Goal: Answer question/provide support

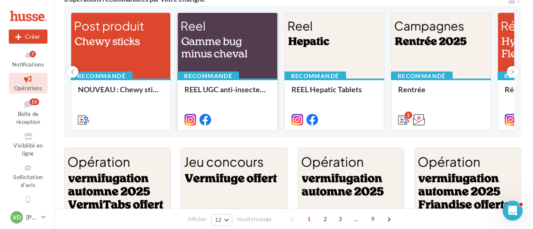
scroll to position [166, 0]
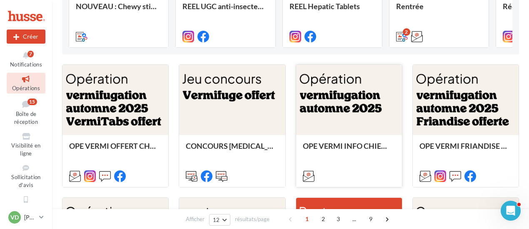
click at [340, 111] on div at bounding box center [349, 100] width 106 height 71
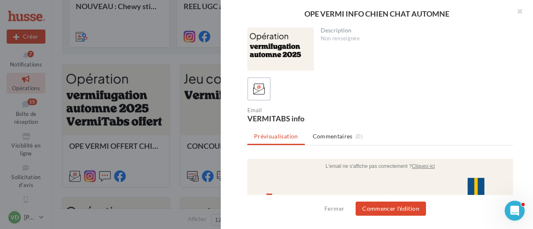
scroll to position [0, 0]
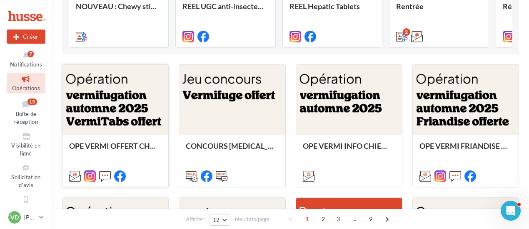
click at [137, 104] on div at bounding box center [115, 100] width 106 height 71
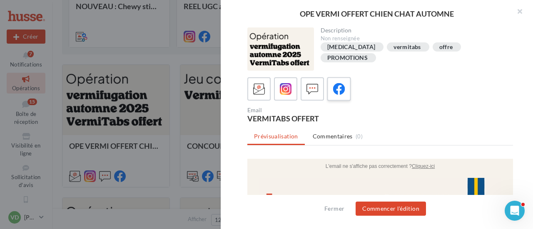
click at [341, 93] on icon at bounding box center [339, 89] width 12 height 12
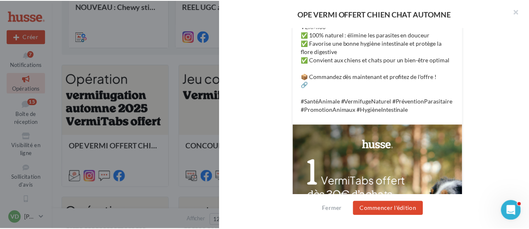
scroll to position [333, 0]
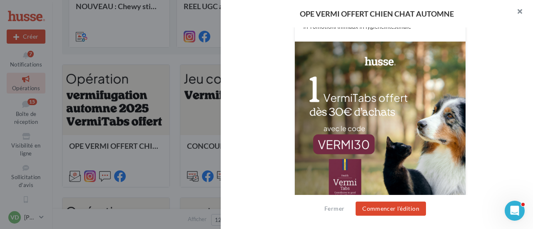
click at [519, 12] on button "button" at bounding box center [515, 12] width 33 height 25
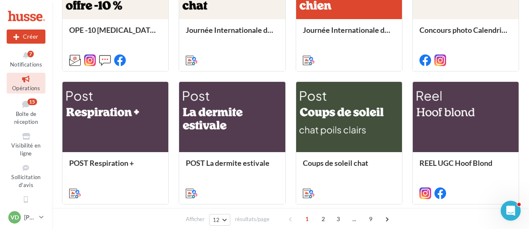
scroll to position [460, 0]
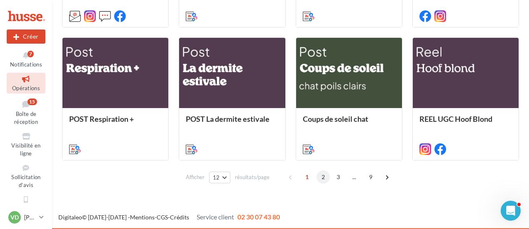
click at [324, 176] on span "2" at bounding box center [322, 177] width 13 height 13
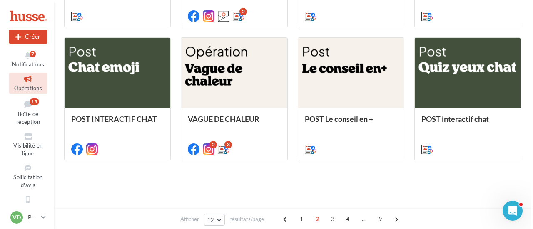
scroll to position [198, 0]
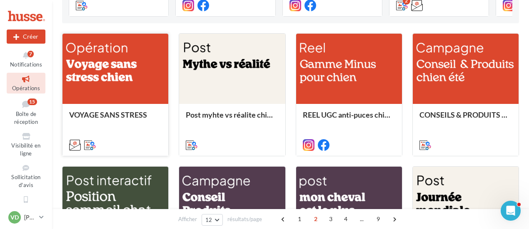
click at [113, 75] on div at bounding box center [115, 69] width 106 height 71
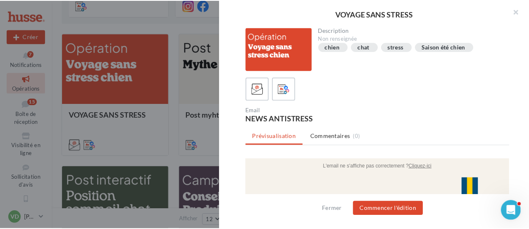
scroll to position [0, 0]
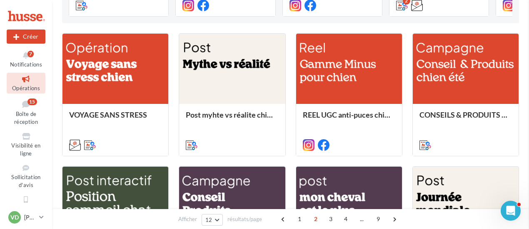
click at [24, 109] on icon at bounding box center [26, 104] width 34 height 11
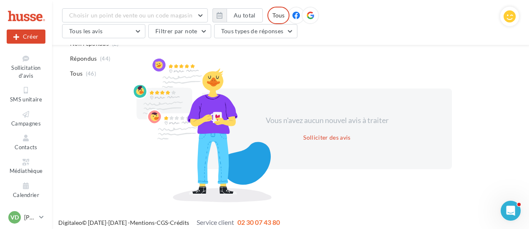
scroll to position [75, 0]
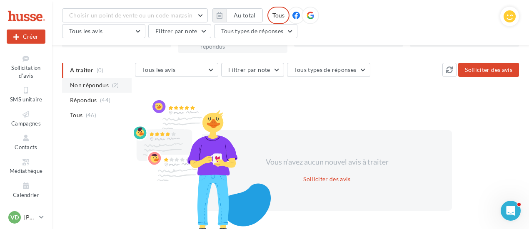
click at [89, 82] on span "Non répondus" at bounding box center [89, 85] width 39 height 8
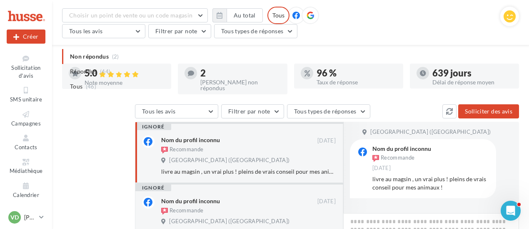
scroll to position [145, 0]
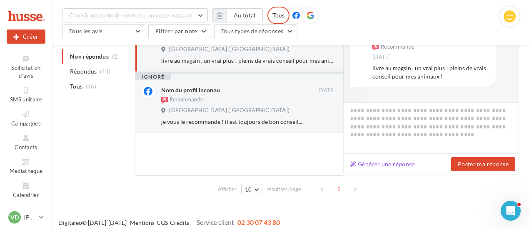
click at [389, 161] on button "Générer une réponse" at bounding box center [382, 164] width 71 height 10
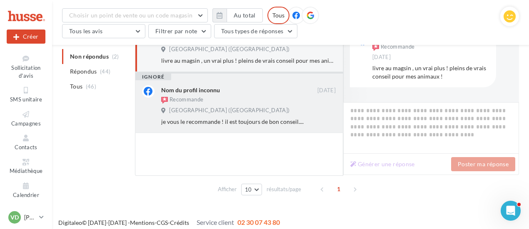
scroll to position [62, 0]
